Goal: Information Seeking & Learning: Learn about a topic

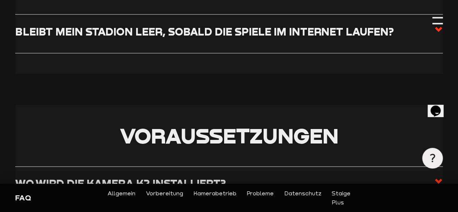
scroll to position [350, 0]
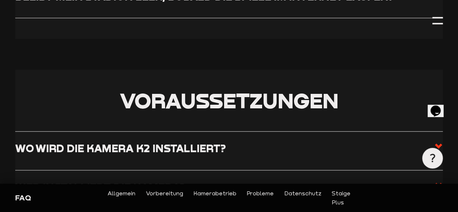
click at [0, 0] on input "Bleibt mein Stadion leer, sobald die Spiele im Internet laufen?" at bounding box center [0, 0] width 0 height 0
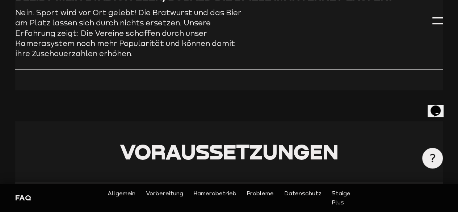
click at [0, 0] on input "Bleibt mein Stadion leer, sobald die Spiele im Internet laufen?" at bounding box center [0, 0] width 0 height 0
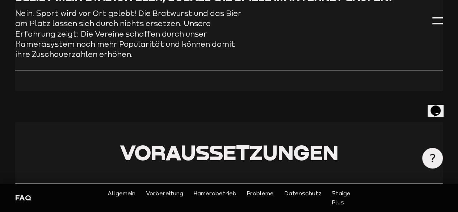
click at [0, 0] on input "Bleibt mein Stadion leer, sobald die Spiele im Internet laufen?" at bounding box center [0, 0] width 0 height 0
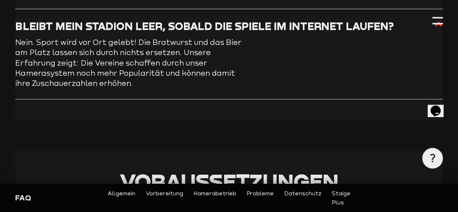
scroll to position [320, 0]
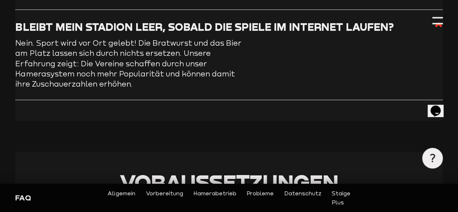
click at [434, 29] on icon at bounding box center [438, 24] width 9 height 9
click at [0, 0] on input "Bleibt mein Stadion leer, sobald die Spiele im Internet laufen?" at bounding box center [0, 0] width 0 height 0
click at [0, 0] on input "Welche Finanzierungsmöglichkeiten gibt es?" at bounding box center [0, 0] width 0 height 0
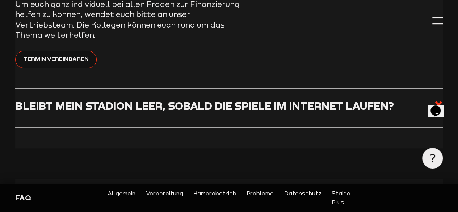
click at [0, 0] on input "Welche Finanzierungsmöglichkeiten gibt es?" at bounding box center [0, 0] width 0 height 0
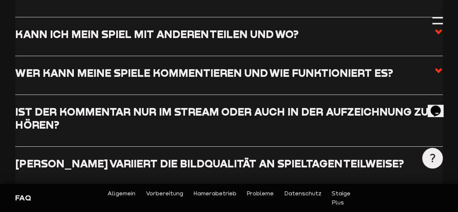
scroll to position [1148, 0]
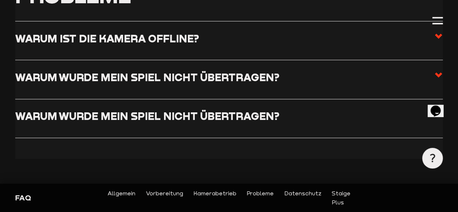
click at [0, 0] on input "Wer kann meine Spiele kommentieren und wie funktioniert es?" at bounding box center [0, 0] width 0 height 0
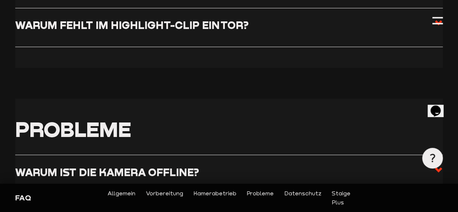
scroll to position [1307, 0]
click at [0, 0] on input "Kann ich mein Spiel mit anderen teilen und wo?" at bounding box center [0, 0] width 0 height 0
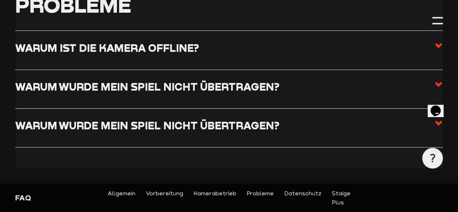
scroll to position [1401, 0]
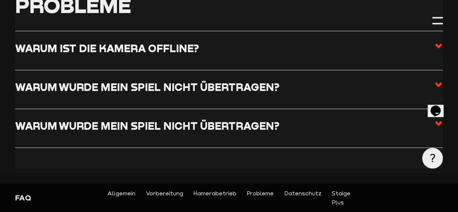
click at [0, 0] on input "Wer kann meine Spiele kommentieren und wie funktioniert es?" at bounding box center [0, 0] width 0 height 0
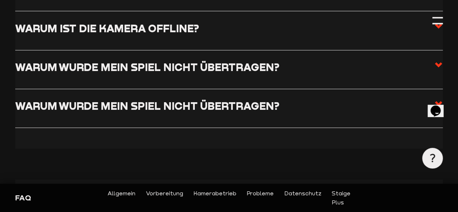
scroll to position [1452, 0]
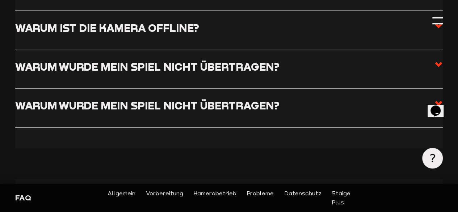
click at [0, 0] on input "Ist der Kommentar nur im Stream oder auch in der Aufzeichnung zu hören?" at bounding box center [0, 0] width 0 height 0
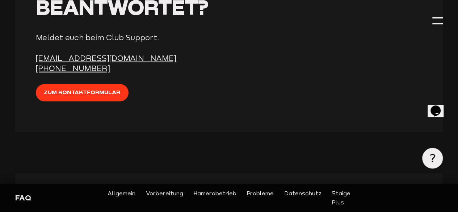
scroll to position [2431, 0]
